Goal: Transaction & Acquisition: Book appointment/travel/reservation

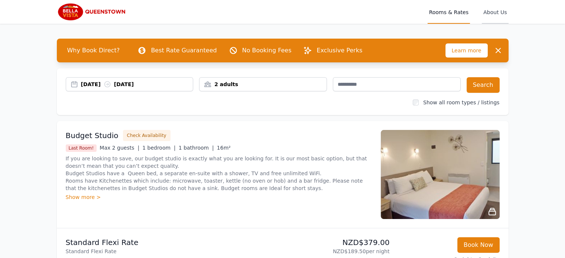
click at [492, 12] on span "About Us" at bounding box center [495, 12] width 26 height 24
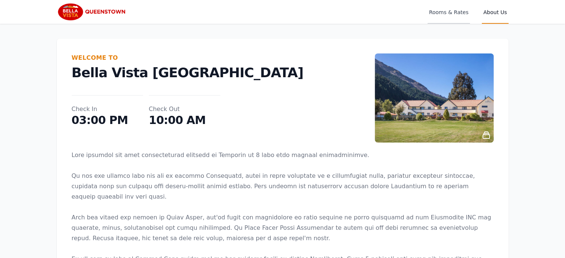
click at [442, 11] on span "Rooms & Rates" at bounding box center [448, 12] width 42 height 24
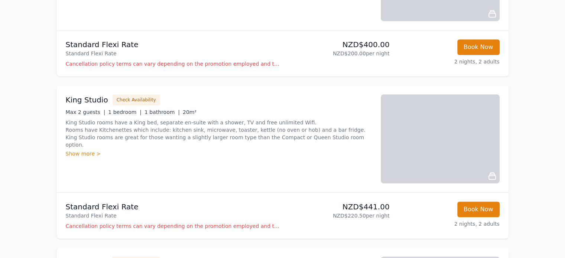
scroll to position [409, 0]
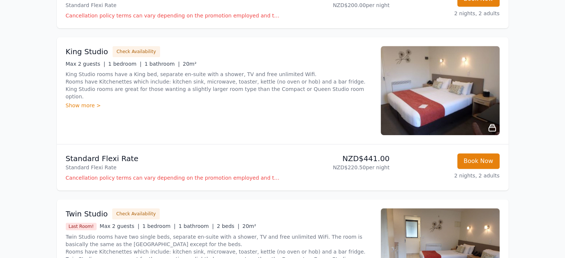
click at [82, 102] on div "Show more >" at bounding box center [219, 105] width 306 height 7
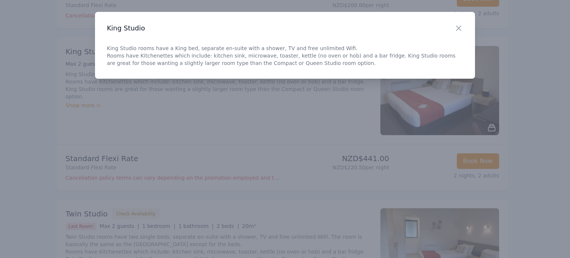
click at [416, 115] on div at bounding box center [285, 129] width 570 height 258
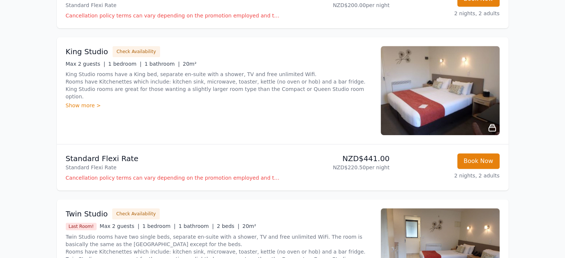
click at [430, 107] on img at bounding box center [440, 90] width 119 height 89
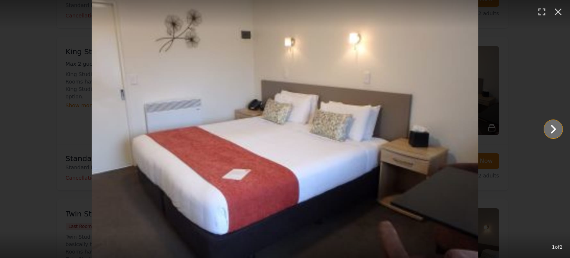
click at [556, 130] on icon "Show slide 2 of 2" at bounding box center [554, 129] width 18 height 18
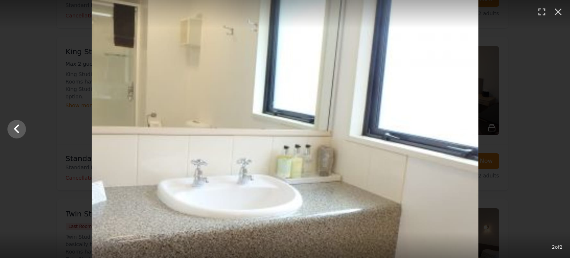
click at [556, 130] on div at bounding box center [285, 129] width 570 height 258
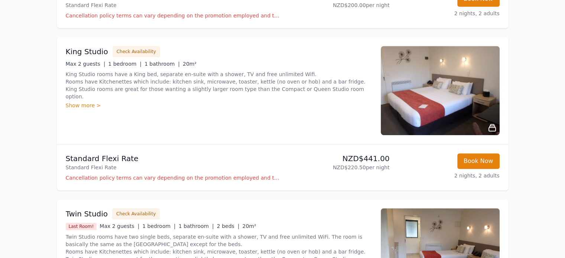
click at [92, 102] on div "Show more >" at bounding box center [219, 105] width 306 height 7
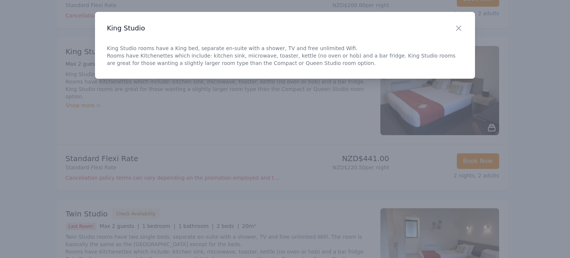
click at [135, 101] on div at bounding box center [285, 129] width 570 height 258
